Goal: Information Seeking & Learning: Learn about a topic

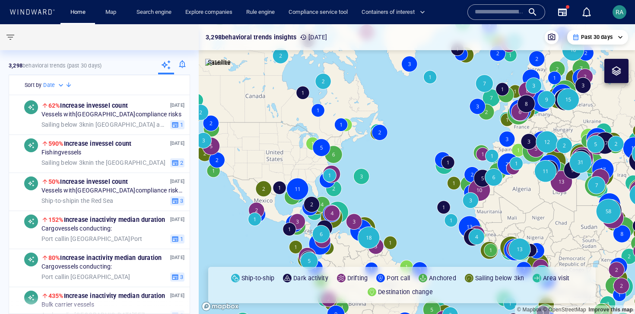
click at [506, 13] on input "text" at bounding box center [499, 12] width 49 height 13
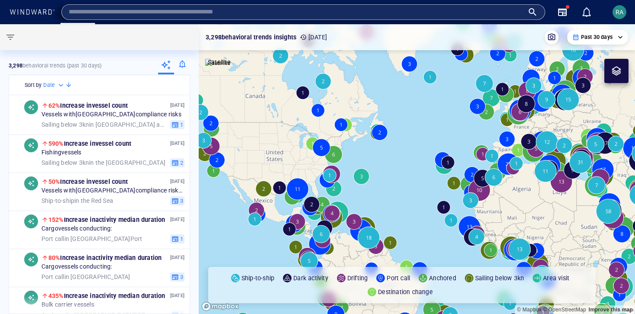
paste input "*******"
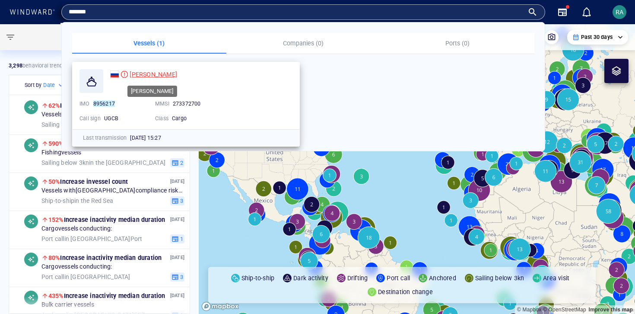
type input "*******"
click at [141, 76] on span "SOMMERS" at bounding box center [154, 74] width 48 height 7
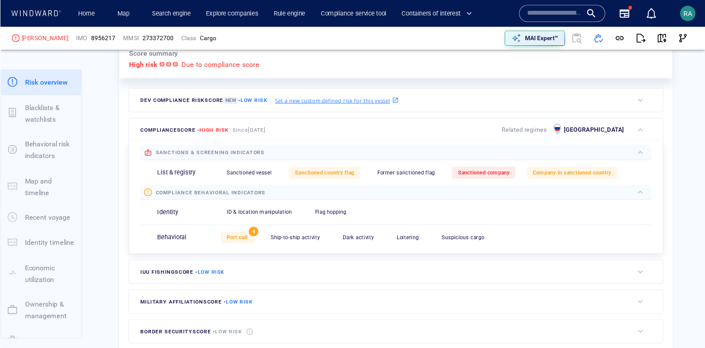
scroll to position [22, 0]
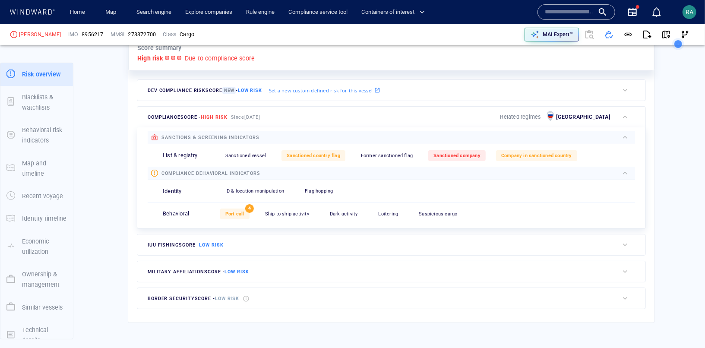
click at [559, 13] on input "text" at bounding box center [569, 12] width 49 height 13
paste input "*******"
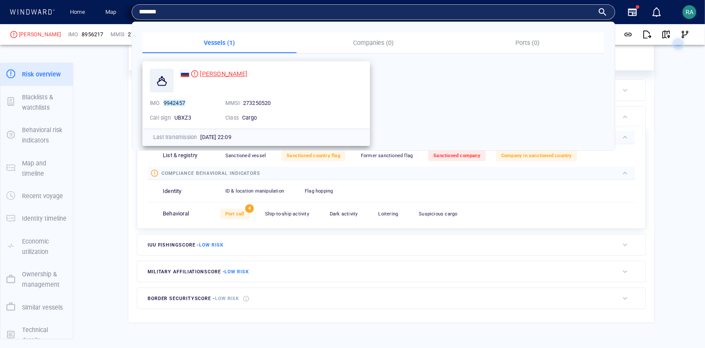
type input "*******"
click at [213, 73] on span "[PERSON_NAME]" at bounding box center [224, 73] width 48 height 7
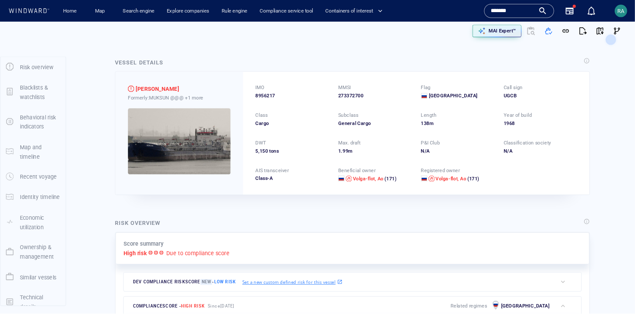
scroll to position [0, 0]
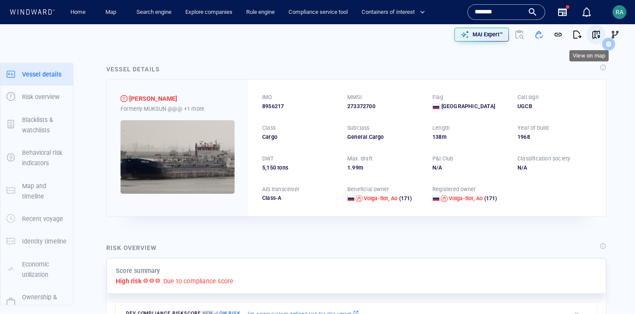
click at [592, 35] on span "button" at bounding box center [596, 34] width 9 height 9
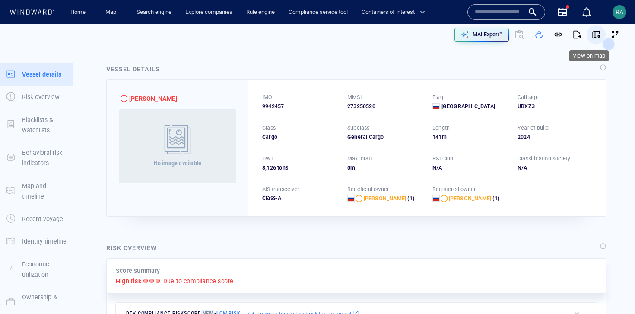
click at [592, 35] on span "button" at bounding box center [596, 34] width 9 height 9
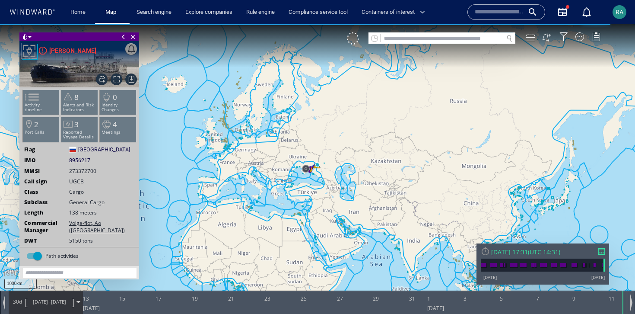
click at [51, 304] on span "12/08/25 - 11/09/25" at bounding box center [50, 302] width 44 height 22
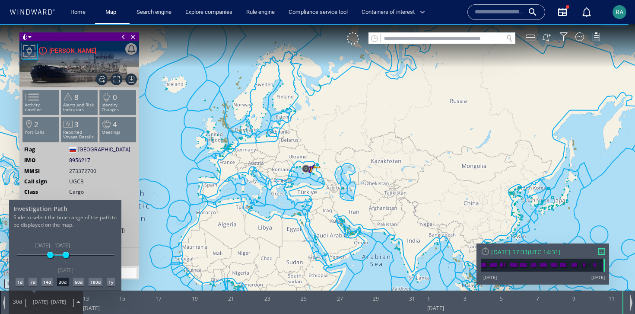
click at [31, 280] on div "7d" at bounding box center [33, 281] width 9 height 9
click at [30, 104] on div at bounding box center [317, 168] width 635 height 289
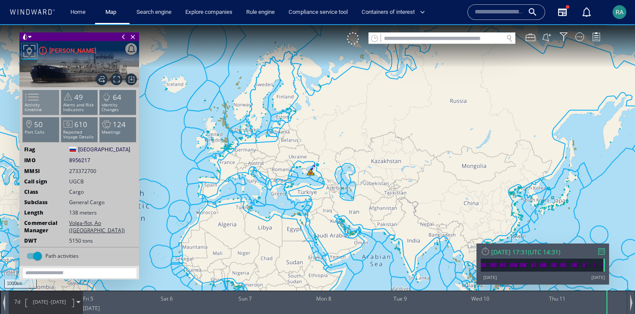
click at [48, 104] on p "Activity timeline" at bounding box center [41, 107] width 37 height 10
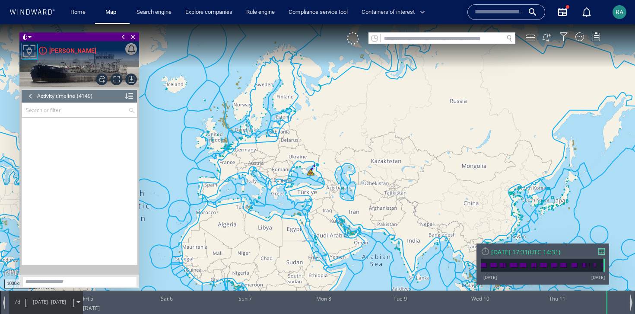
scroll to position [98392, 0]
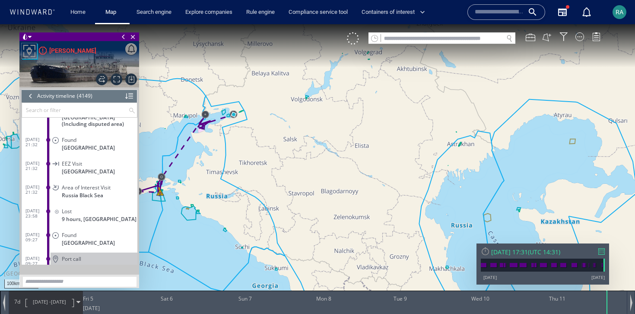
drag, startPoint x: 227, startPoint y: 158, endPoint x: 391, endPoint y: 160, distance: 164.1
click at [391, 160] on canvas "Map" at bounding box center [317, 164] width 635 height 281
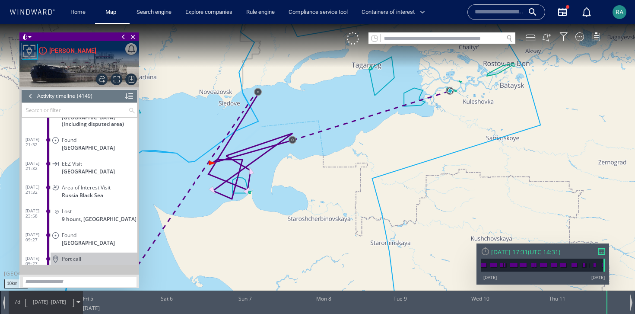
drag, startPoint x: 402, startPoint y: 125, endPoint x: 443, endPoint y: 163, distance: 55.6
click at [443, 163] on canvas "Map" at bounding box center [317, 164] width 635 height 281
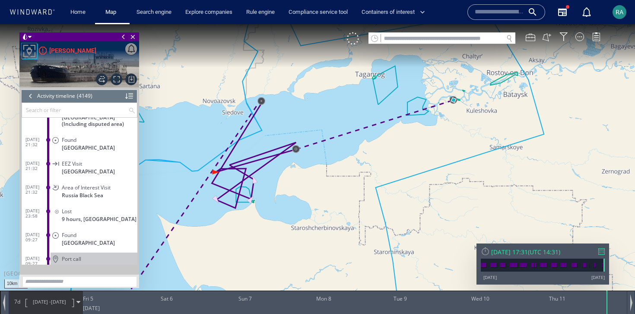
drag, startPoint x: 309, startPoint y: 206, endPoint x: 459, endPoint y: 69, distance: 203.3
click at [459, 70] on canvas "Map" at bounding box center [317, 164] width 635 height 281
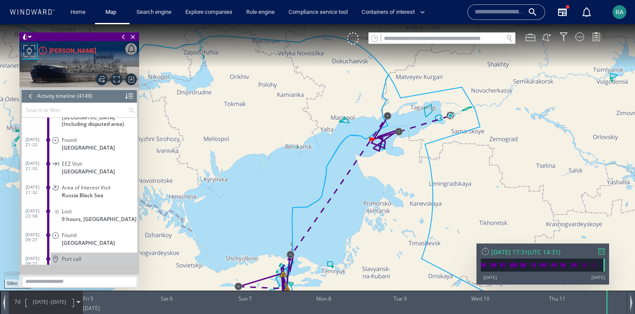
drag, startPoint x: 352, startPoint y: 238, endPoint x: 373, endPoint y: 151, distance: 89.8
click at [372, 152] on canvas "Map" at bounding box center [317, 164] width 635 height 281
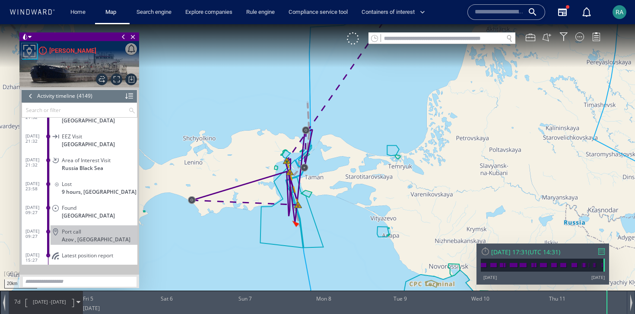
scroll to position [98420, 0]
click at [94, 227] on div "Port call" at bounding box center [98, 230] width 72 height 6
drag, startPoint x: 493, startPoint y: 95, endPoint x: 307, endPoint y: 248, distance: 240.8
click at [313, 244] on canvas "Map" at bounding box center [317, 164] width 635 height 281
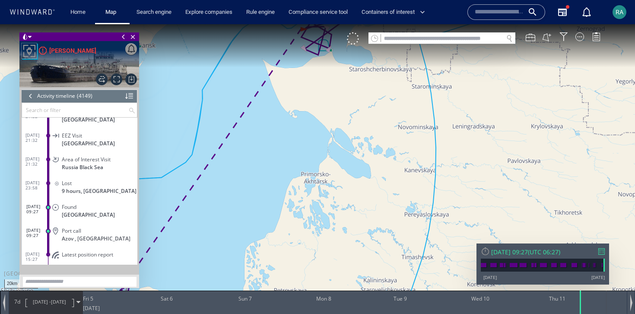
drag, startPoint x: 390, startPoint y: 87, endPoint x: 306, endPoint y: 238, distance: 172.4
click at [306, 238] on canvas "Map" at bounding box center [317, 164] width 635 height 281
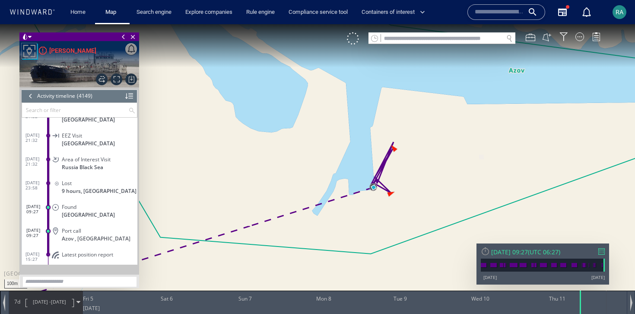
drag, startPoint x: 407, startPoint y: 213, endPoint x: 442, endPoint y: 144, distance: 77.2
click at [442, 144] on canvas "Map" at bounding box center [317, 164] width 635 height 281
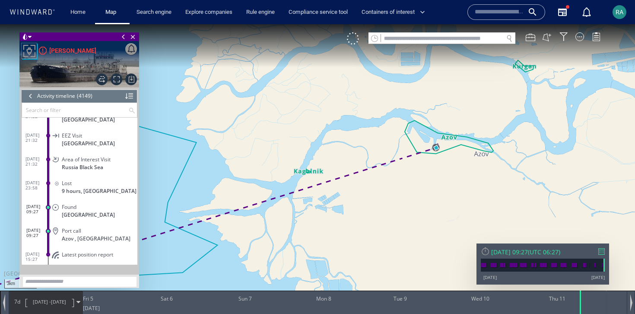
drag, startPoint x: 325, startPoint y: 238, endPoint x: 456, endPoint y: 127, distance: 171.2
click at [455, 127] on canvas "Map" at bounding box center [317, 164] width 635 height 281
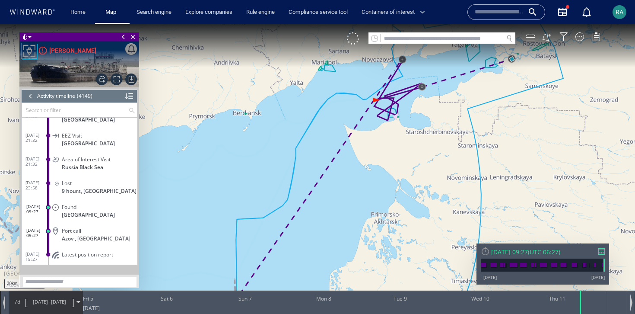
drag, startPoint x: 370, startPoint y: 202, endPoint x: 367, endPoint y: 261, distance: 59.2
click at [367, 261] on canvas "Map" at bounding box center [317, 164] width 635 height 281
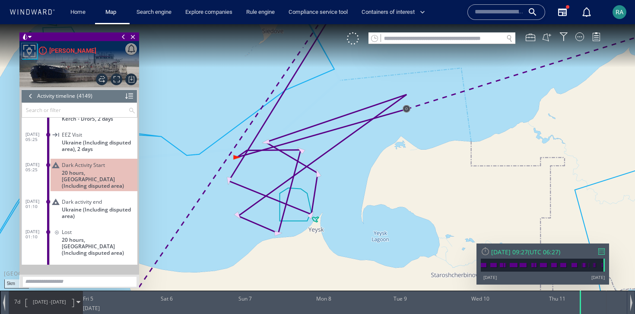
scroll to position [98282, 0]
click at [51, 109] on input "text" at bounding box center [75, 110] width 106 height 14
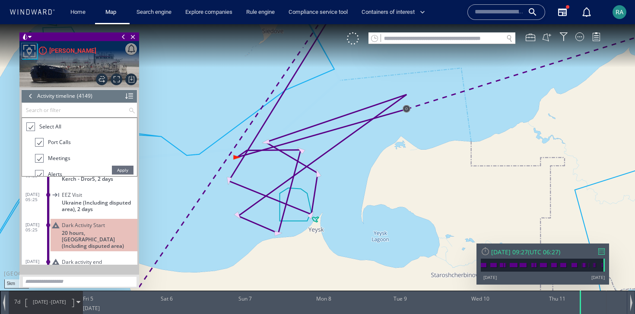
click at [27, 124] on div at bounding box center [30, 127] width 9 height 10
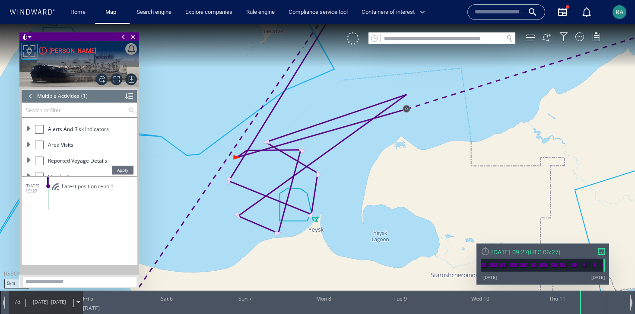
scroll to position [65, 0]
click at [35, 155] on div at bounding box center [39, 156] width 9 height 9
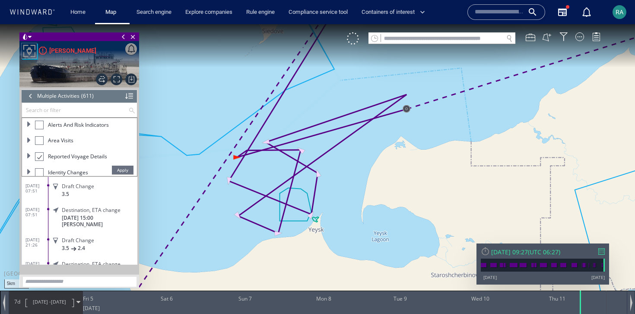
click at [119, 169] on span "Apply" at bounding box center [123, 169] width 22 height 9
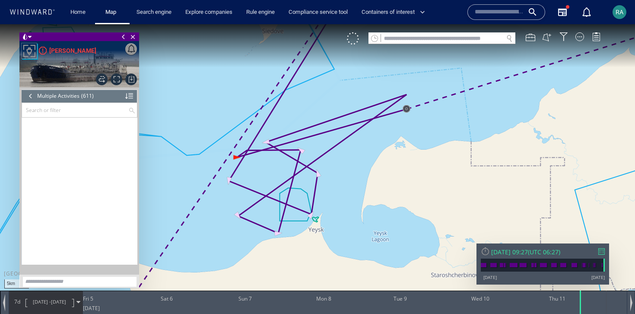
scroll to position [14412, 0]
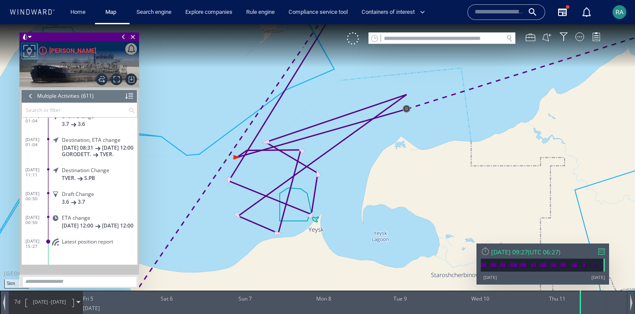
click at [43, 112] on input "text" at bounding box center [75, 110] width 106 height 14
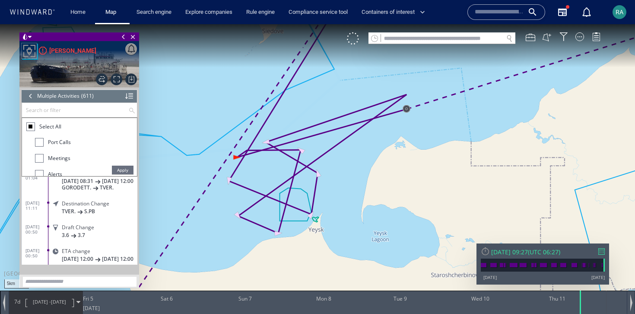
click at [29, 126] on div at bounding box center [31, 126] width 4 height 4
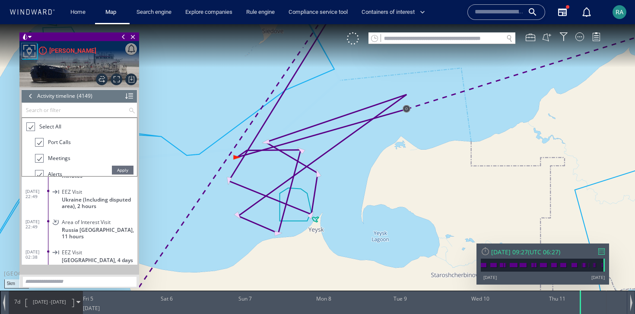
click at [124, 168] on span "Apply" at bounding box center [123, 169] width 22 height 9
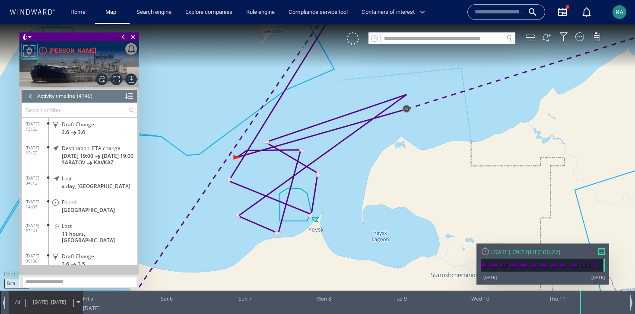
scroll to position [98420, 0]
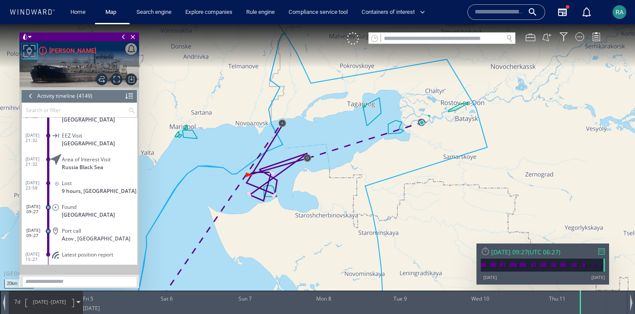
drag, startPoint x: 237, startPoint y: 275, endPoint x: 361, endPoint y: 97, distance: 216.7
click at [355, 98] on canvas "Map" at bounding box center [317, 164] width 635 height 281
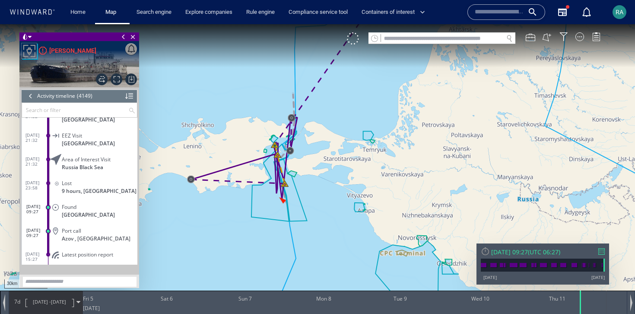
drag, startPoint x: 297, startPoint y: 191, endPoint x: 346, endPoint y: 125, distance: 82.4
click at [346, 125] on canvas "Map" at bounding box center [317, 164] width 635 height 281
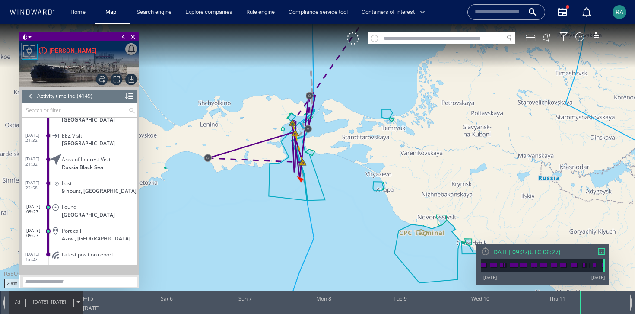
drag, startPoint x: 327, startPoint y: 137, endPoint x: 226, endPoint y: 237, distance: 142.3
click at [228, 235] on canvas "Map" at bounding box center [317, 164] width 635 height 281
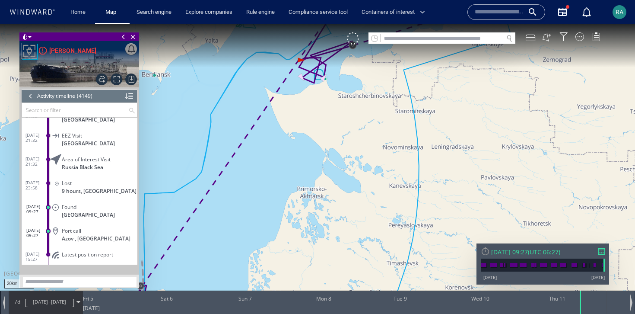
drag, startPoint x: 378, startPoint y: 96, endPoint x: 282, endPoint y: 238, distance: 171.0
click at [282, 238] on canvas "Map" at bounding box center [317, 164] width 635 height 281
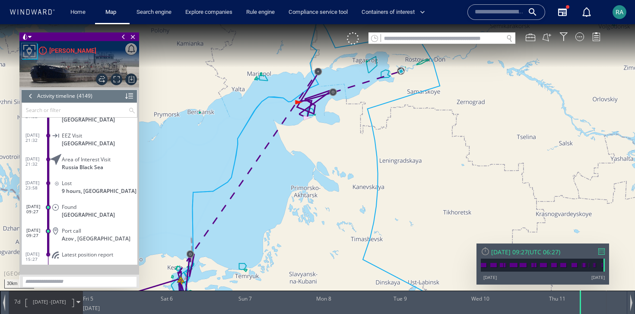
drag, startPoint x: 274, startPoint y: 255, endPoint x: 373, endPoint y: 70, distance: 209.4
click at [373, 70] on canvas "Map" at bounding box center [317, 164] width 635 height 281
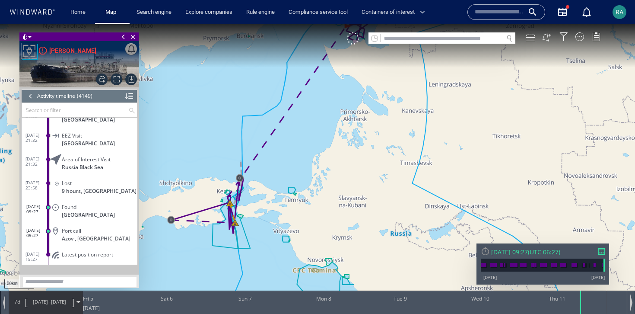
click at [39, 304] on span "04/09/25 -" at bounding box center [42, 301] width 18 height 6
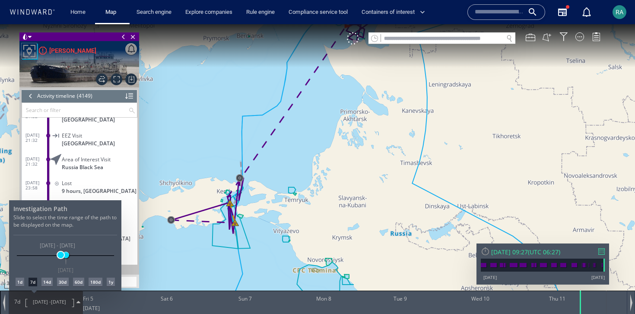
click at [60, 257] on span at bounding box center [60, 254] width 6 height 6
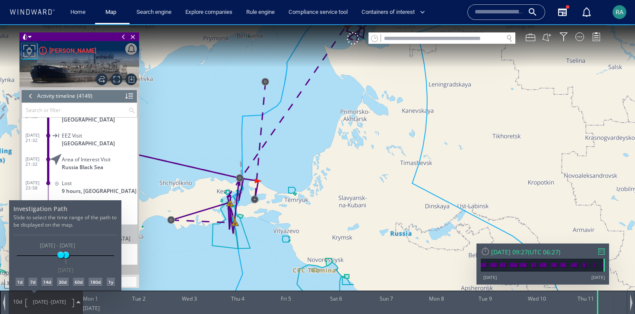
click at [328, 189] on div at bounding box center [317, 168] width 635 height 289
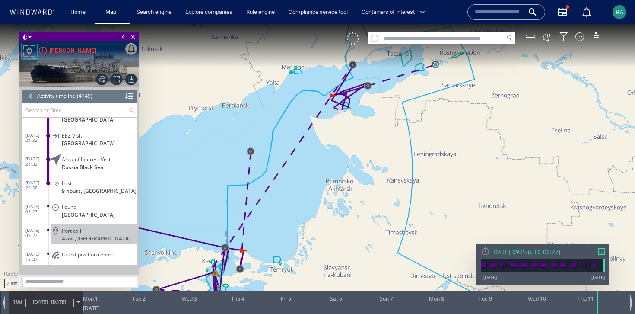
drag, startPoint x: 275, startPoint y: 189, endPoint x: 260, endPoint y: 257, distance: 69.3
click at [260, 257] on canvas "Map" at bounding box center [317, 164] width 635 height 281
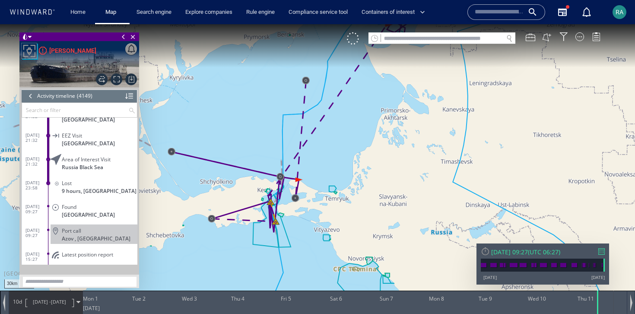
drag, startPoint x: 343, startPoint y: 190, endPoint x: 364, endPoint y: 170, distance: 29.9
click at [365, 170] on canvas "Map" at bounding box center [317, 164] width 635 height 281
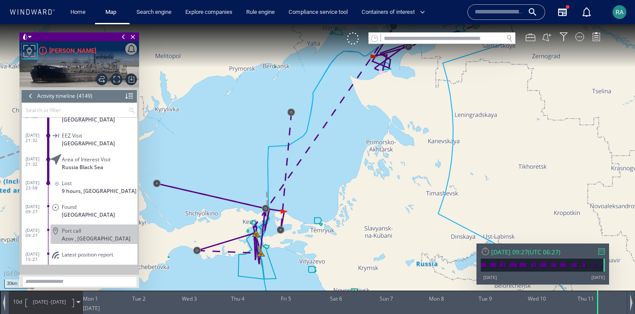
drag, startPoint x: 334, startPoint y: 200, endPoint x: 341, endPoint y: 264, distance: 64.8
click at [342, 265] on canvas "Map" at bounding box center [317, 164] width 635 height 281
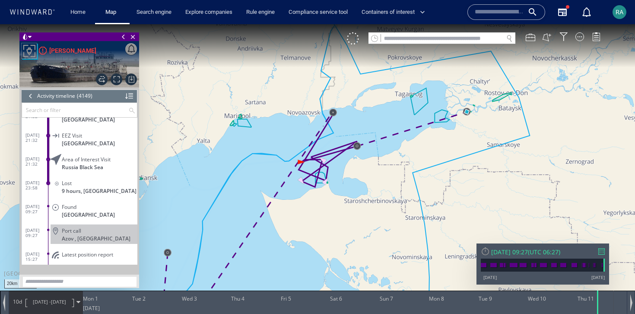
drag, startPoint x: 298, startPoint y: 244, endPoint x: 400, endPoint y: 89, distance: 186.1
click at [399, 89] on canvas "Map" at bounding box center [317, 164] width 635 height 281
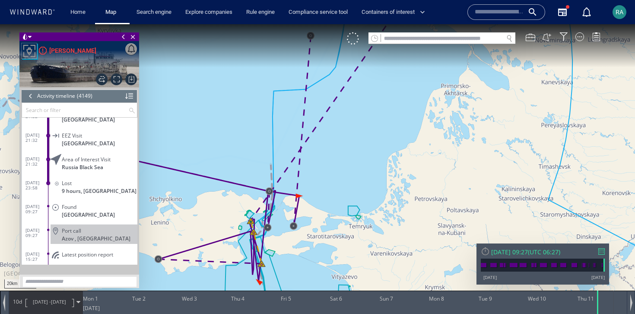
drag, startPoint x: 352, startPoint y: 180, endPoint x: 388, endPoint y: 161, distance: 40.7
click at [388, 161] on canvas "Map" at bounding box center [317, 164] width 635 height 281
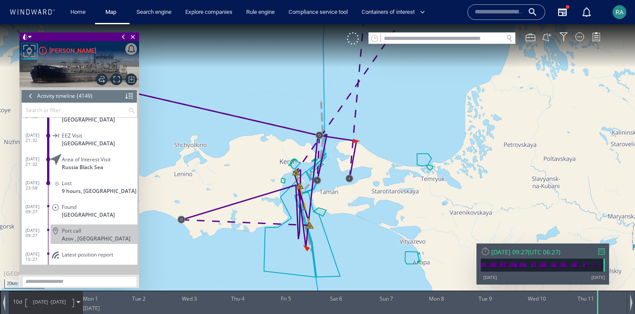
drag, startPoint x: 469, startPoint y: 103, endPoint x: 351, endPoint y: 262, distance: 198.1
click at [351, 262] on canvas "Map" at bounding box center [317, 164] width 635 height 281
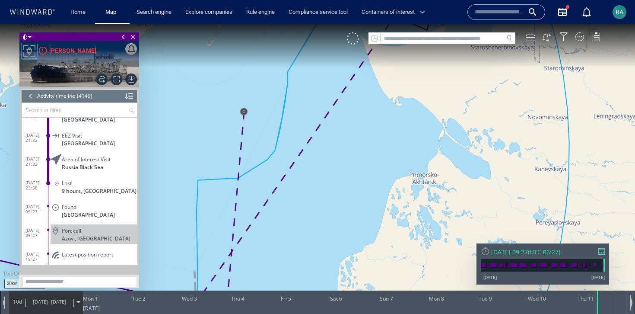
drag, startPoint x: 404, startPoint y: 104, endPoint x: 326, endPoint y: 274, distance: 187.6
click at [326, 274] on canvas "Map" at bounding box center [317, 164] width 635 height 281
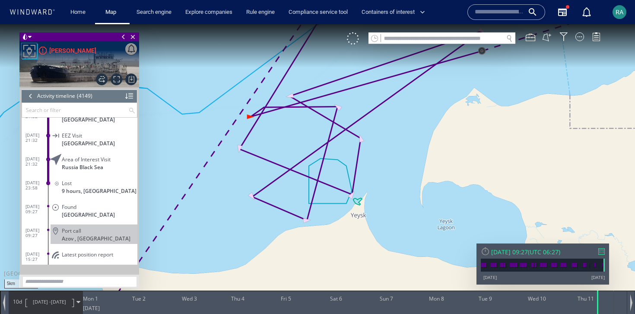
drag, startPoint x: 351, startPoint y: 115, endPoint x: 275, endPoint y: 131, distance: 77.2
click at [275, 131] on canvas "Map" at bounding box center [317, 164] width 635 height 281
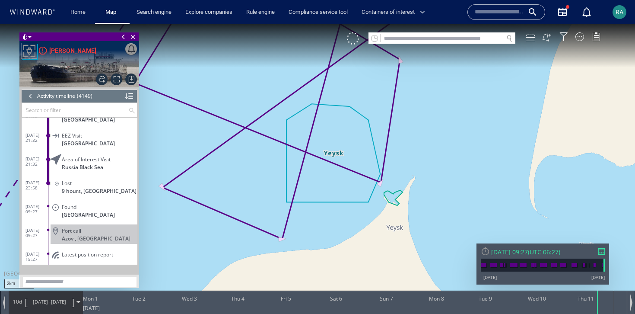
drag, startPoint x: 301, startPoint y: 191, endPoint x: 378, endPoint y: 220, distance: 81.7
click at [378, 220] on canvas "Map" at bounding box center [317, 164] width 635 height 281
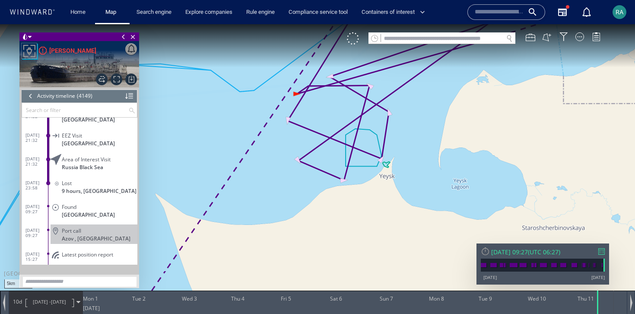
drag, startPoint x: 440, startPoint y: 91, endPoint x: 376, endPoint y: 156, distance: 91.9
click at [376, 156] on canvas "Map" at bounding box center [317, 164] width 635 height 281
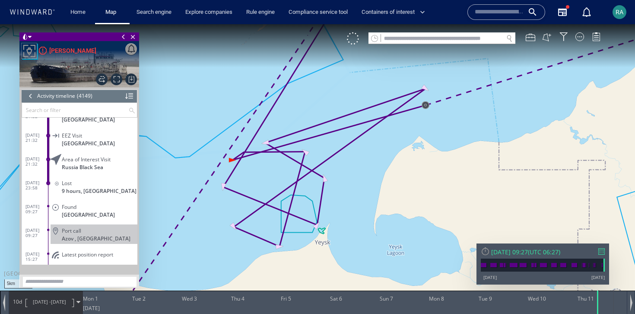
drag, startPoint x: 427, startPoint y: 115, endPoint x: 380, endPoint y: 165, distance: 67.8
click at [380, 165] on canvas "Map" at bounding box center [317, 164] width 635 height 281
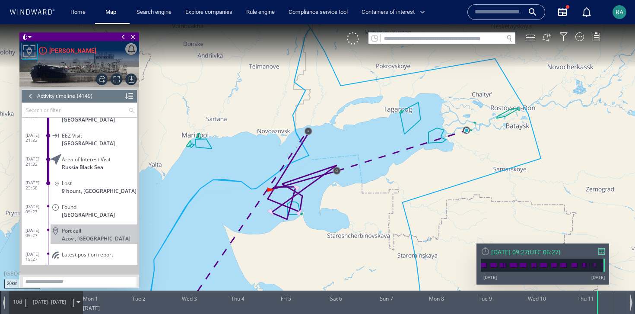
drag, startPoint x: 331, startPoint y: 233, endPoint x: 397, endPoint y: 110, distance: 139.5
click at [397, 110] on canvas "Map" at bounding box center [317, 164] width 635 height 281
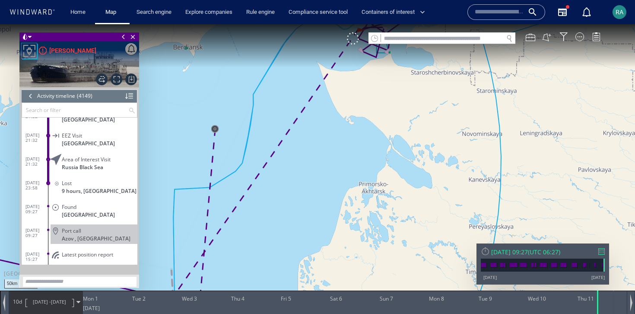
drag, startPoint x: 375, startPoint y: 170, endPoint x: 407, endPoint y: 115, distance: 63.6
click at [407, 115] on canvas "Map" at bounding box center [317, 164] width 635 height 281
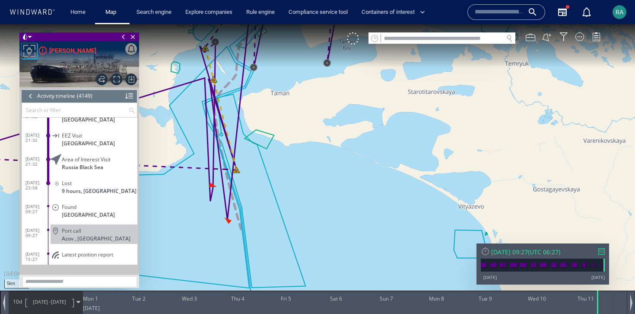
drag, startPoint x: 342, startPoint y: 151, endPoint x: 382, endPoint y: 210, distance: 71.0
click at [382, 210] on canvas "Map" at bounding box center [317, 164] width 635 height 281
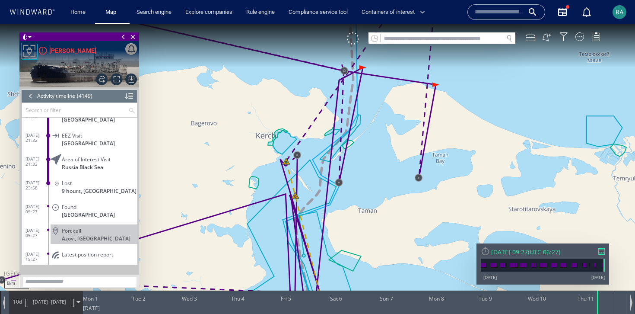
drag, startPoint x: 307, startPoint y: 164, endPoint x: 363, endPoint y: 227, distance: 84.7
click at [363, 227] on canvas "Map" at bounding box center [317, 164] width 635 height 281
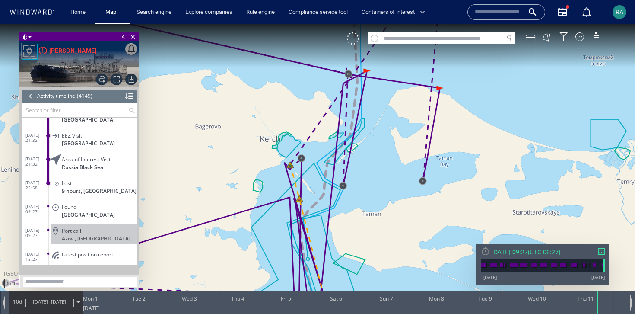
drag, startPoint x: 380, startPoint y: 242, endPoint x: 380, endPoint y: 160, distance: 81.6
click at [380, 160] on canvas "Map" at bounding box center [317, 164] width 635 height 281
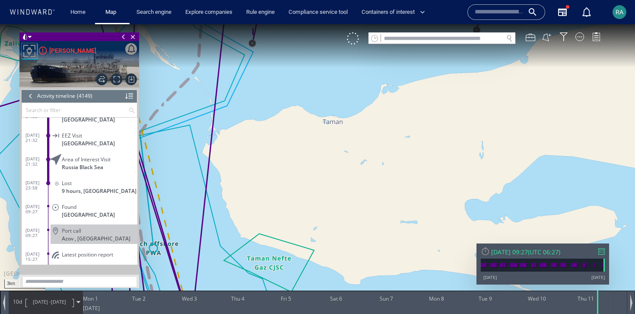
drag, startPoint x: 355, startPoint y: 192, endPoint x: 508, endPoint y: 243, distance: 161.7
click at [506, 242] on canvas "Map" at bounding box center [317, 164] width 635 height 281
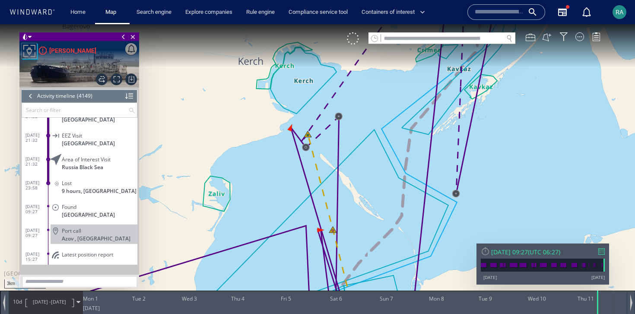
drag, startPoint x: 513, startPoint y: 152, endPoint x: 523, endPoint y: 240, distance: 88.2
click at [524, 241] on canvas "Map" at bounding box center [317, 164] width 635 height 281
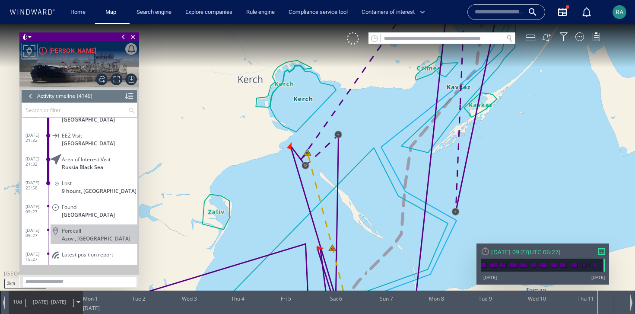
drag, startPoint x: 519, startPoint y: 183, endPoint x: 442, endPoint y: 113, distance: 103.9
click at [442, 113] on canvas "Map" at bounding box center [317, 164] width 635 height 281
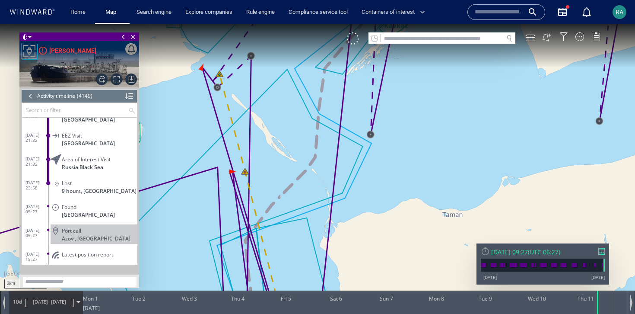
drag, startPoint x: 442, startPoint y: 113, endPoint x: 440, endPoint y: 253, distance: 140.8
click at [440, 253] on canvas "Map" at bounding box center [317, 164] width 635 height 281
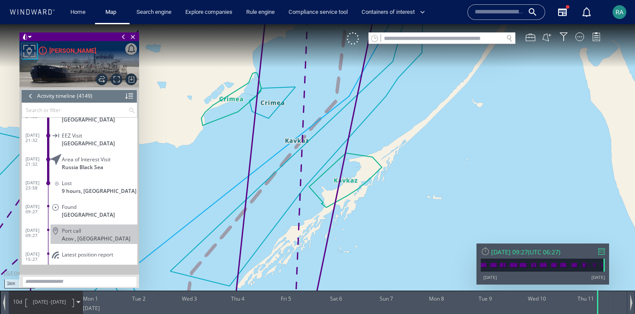
drag, startPoint x: 436, startPoint y: 158, endPoint x: 459, endPoint y: 184, distance: 35.1
click at [459, 184] on canvas "Map" at bounding box center [317, 164] width 635 height 281
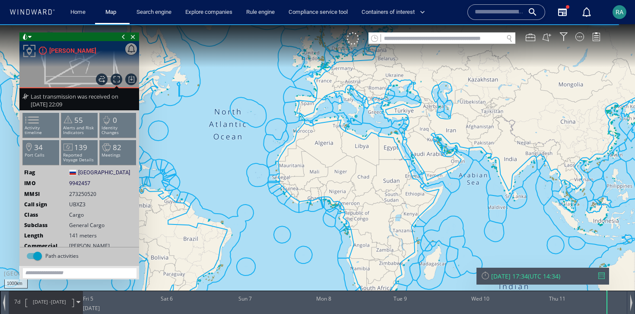
click at [35, 302] on span "04/09/25 -" at bounding box center [42, 301] width 18 height 6
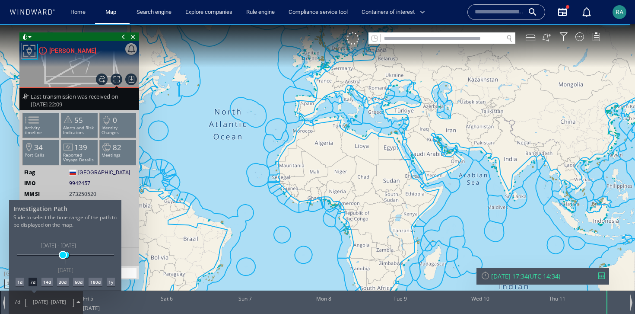
click at [63, 254] on span at bounding box center [63, 254] width 6 height 6
click at [408, 98] on div at bounding box center [317, 168] width 635 height 289
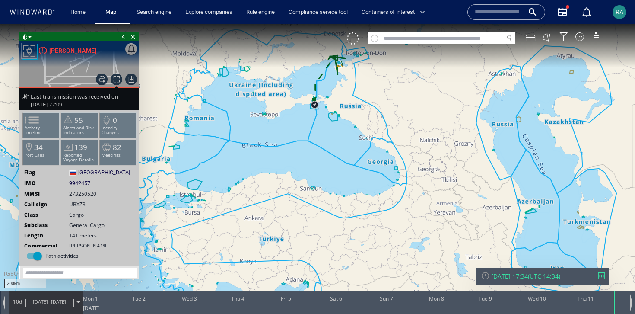
drag, startPoint x: 367, startPoint y: 87, endPoint x: 371, endPoint y: 167, distance: 80.4
click at [371, 167] on canvas "Map" at bounding box center [317, 164] width 635 height 281
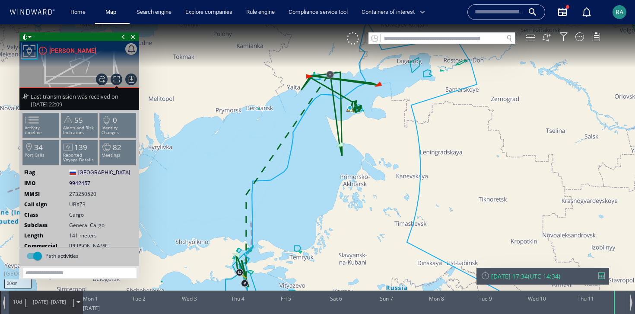
drag, startPoint x: 354, startPoint y: 124, endPoint x: 358, endPoint y: 193, distance: 69.2
click at [358, 193] on canvas "Map" at bounding box center [317, 164] width 635 height 281
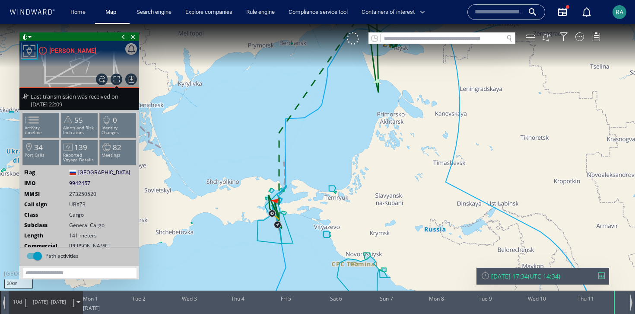
drag, startPoint x: 357, startPoint y: 185, endPoint x: 345, endPoint y: 249, distance: 65.5
click at [345, 250] on canvas "Map" at bounding box center [317, 164] width 635 height 281
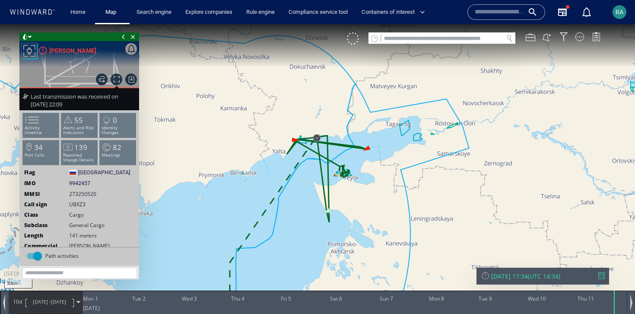
drag, startPoint x: 303, startPoint y: 249, endPoint x: 374, endPoint y: 70, distance: 192.4
click at [374, 70] on canvas "Map" at bounding box center [317, 164] width 635 height 281
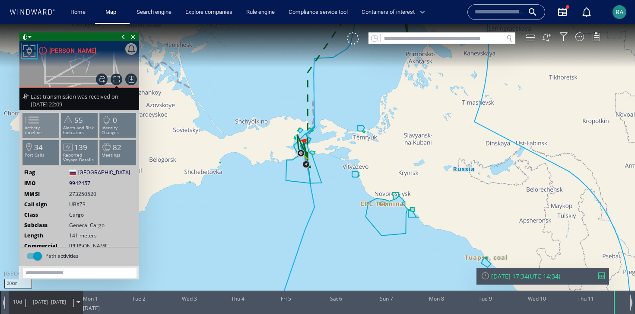
click at [33, 126] on span at bounding box center [26, 120] width 13 height 13
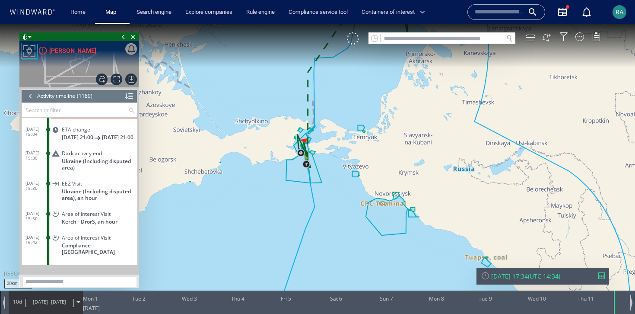
scroll to position [27746, 0]
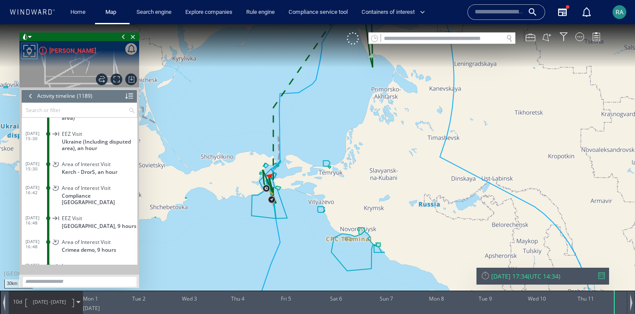
drag, startPoint x: 456, startPoint y: 98, endPoint x: 304, endPoint y: 266, distance: 226.2
click at [304, 266] on canvas "Map" at bounding box center [317, 164] width 635 height 281
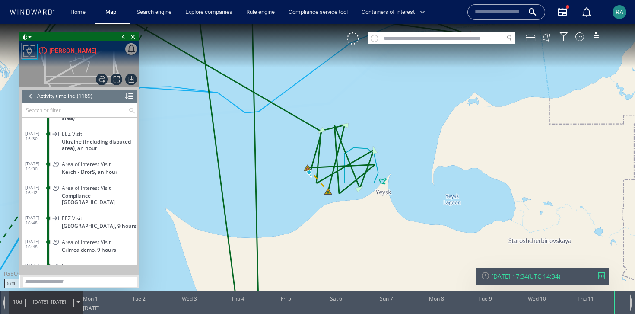
drag, startPoint x: 272, startPoint y: 184, endPoint x: 375, endPoint y: 214, distance: 107.4
click at [375, 215] on canvas "Map" at bounding box center [317, 164] width 635 height 281
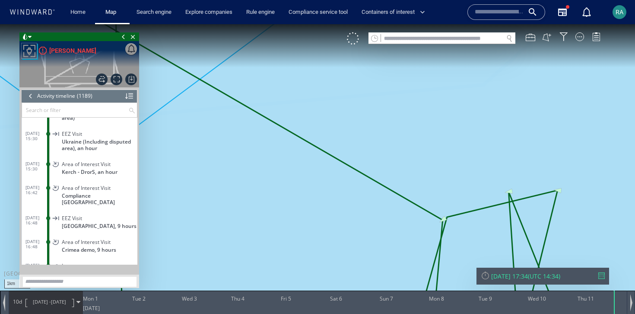
drag, startPoint x: 417, startPoint y: 199, endPoint x: 331, endPoint y: 160, distance: 94.1
click at [331, 160] on canvas "Map" at bounding box center [317, 164] width 635 height 281
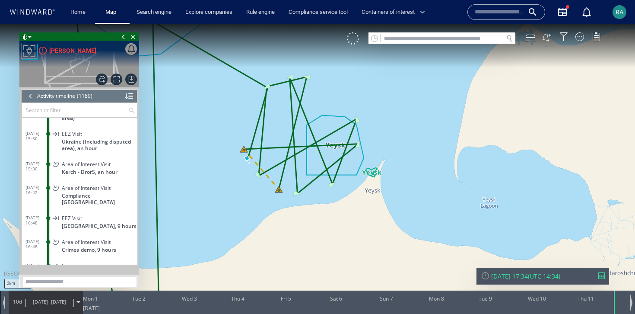
drag, startPoint x: 412, startPoint y: 216, endPoint x: 348, endPoint y: 102, distance: 130.1
click at [348, 102] on canvas "Map" at bounding box center [317, 164] width 635 height 281
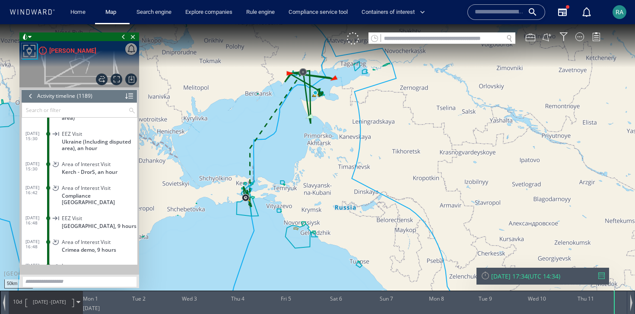
drag, startPoint x: 261, startPoint y: 253, endPoint x: 292, endPoint y: 157, distance: 100.8
click at [292, 157] on canvas "Map" at bounding box center [317, 164] width 635 height 281
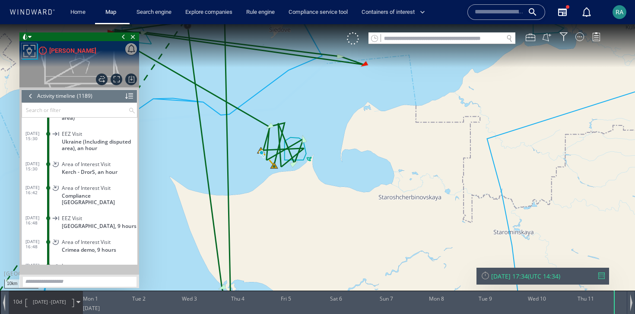
drag, startPoint x: 303, startPoint y: 113, endPoint x: 388, endPoint y: 140, distance: 89.0
click at [388, 140] on canvas "Map" at bounding box center [317, 164] width 635 height 281
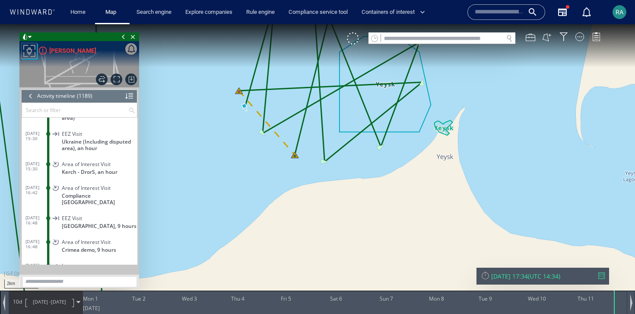
drag, startPoint x: 276, startPoint y: 173, endPoint x: 302, endPoint y: 252, distance: 83.8
click at [302, 252] on canvas "Map" at bounding box center [317, 164] width 635 height 281
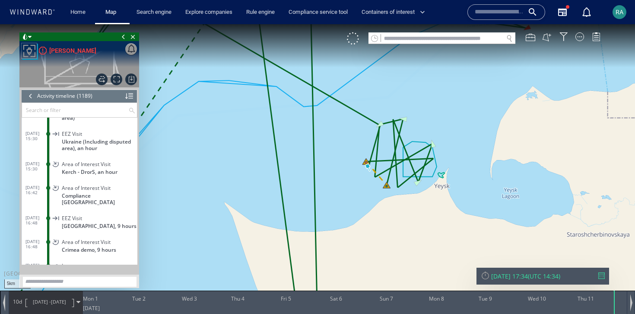
drag, startPoint x: 469, startPoint y: 107, endPoint x: 418, endPoint y: 226, distance: 129.6
click at [418, 226] on canvas "Map" at bounding box center [317, 164] width 635 height 281
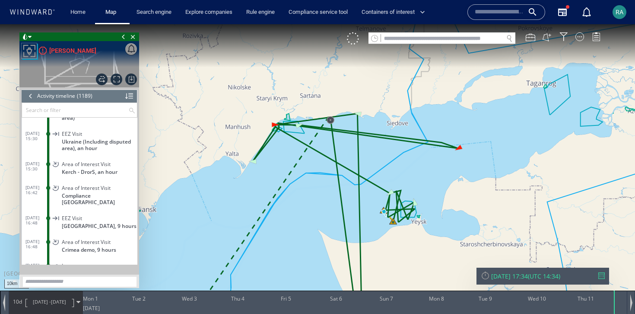
drag, startPoint x: 414, startPoint y: 221, endPoint x: 444, endPoint y: 151, distance: 76.2
click at [444, 151] on canvas "Map" at bounding box center [317, 164] width 635 height 281
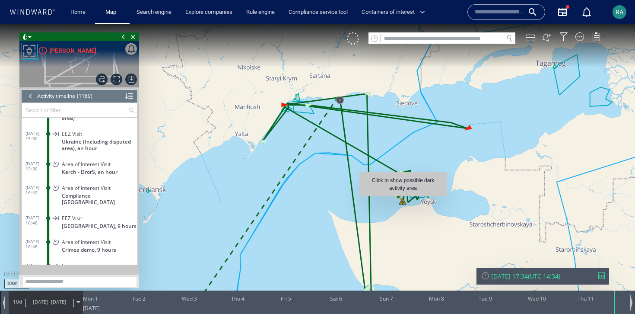
click at [403, 200] on canvas "Map" at bounding box center [317, 164] width 635 height 281
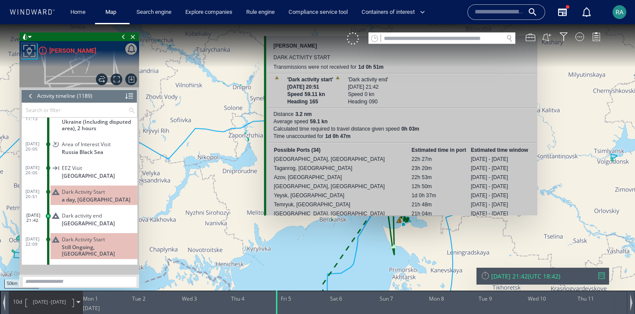
click at [400, 220] on canvas "Map" at bounding box center [317, 164] width 635 height 281
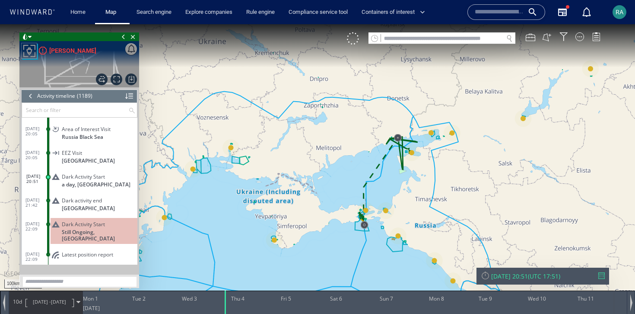
drag, startPoint x: 423, startPoint y: 253, endPoint x: 428, endPoint y: 191, distance: 61.9
click at [428, 191] on canvas "Map" at bounding box center [317, 164] width 635 height 281
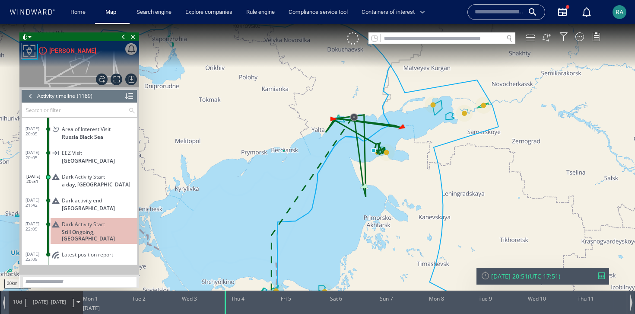
drag, startPoint x: 428, startPoint y: 191, endPoint x: 447, endPoint y: 140, distance: 54.2
click at [447, 140] on canvas "Map" at bounding box center [317, 164] width 635 height 281
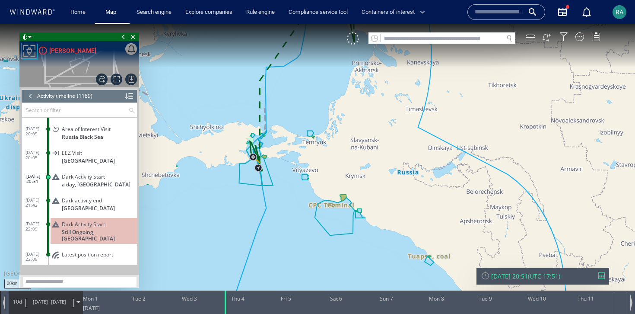
drag, startPoint x: 417, startPoint y: 205, endPoint x: 399, endPoint y: 162, distance: 47.1
click at [399, 160] on canvas "Map" at bounding box center [317, 164] width 635 height 281
